Goal: Information Seeking & Learning: Learn about a topic

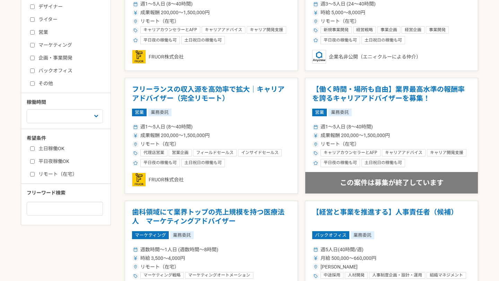
scroll to position [278, 0]
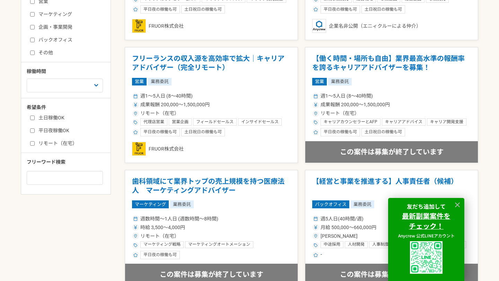
click at [34, 116] on input "土日稼働OK" at bounding box center [32, 118] width 5 height 5
checkbox input "true"
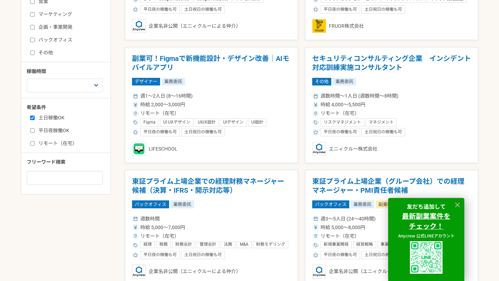
click at [33, 144] on input "リモート（在宅）" at bounding box center [32, 143] width 5 height 5
checkbox input "true"
click at [459, 206] on icon at bounding box center [457, 205] width 5 height 5
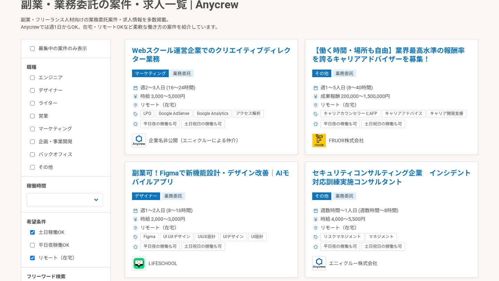
scroll to position [166, 0]
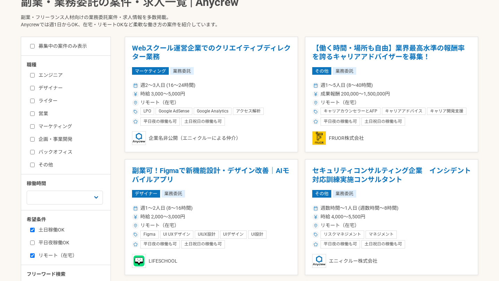
click at [33, 150] on input "バックオフィス" at bounding box center [32, 152] width 5 height 5
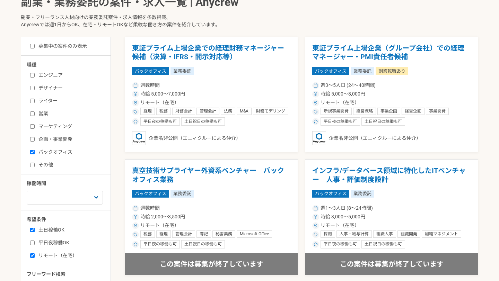
click at [33, 150] on input "バックオフィス" at bounding box center [32, 152] width 5 height 5
checkbox input "false"
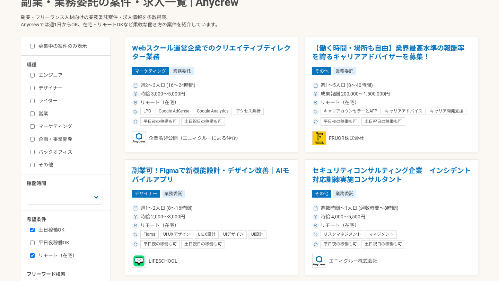
click at [32, 114] on input "営業" at bounding box center [32, 114] width 5 height 5
checkbox input "true"
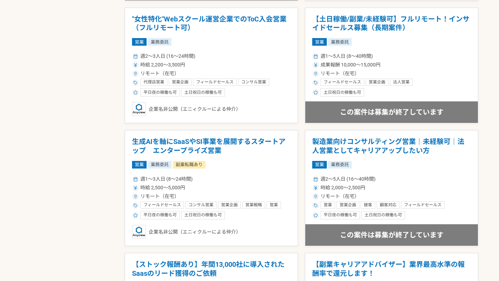
scroll to position [166, 0]
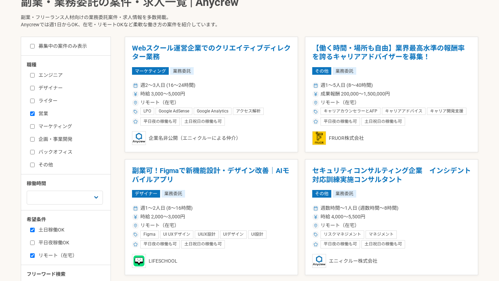
scroll to position [278, 0]
